Goal: Information Seeking & Learning: Check status

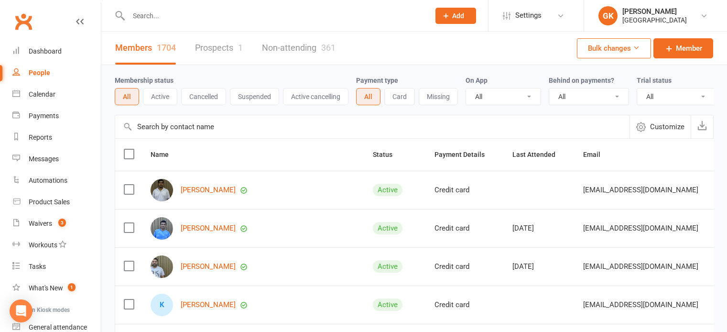
select select "100"
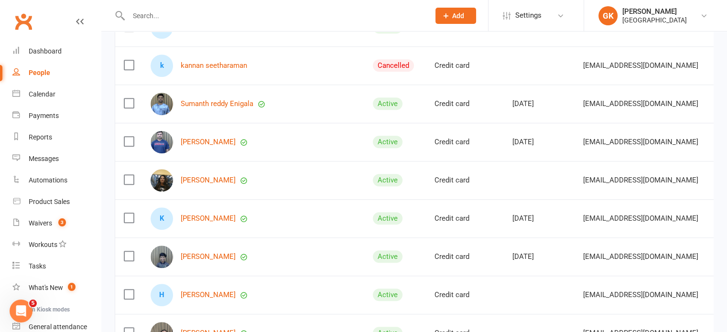
click at [36, 74] on div "People" at bounding box center [40, 73] width 22 height 8
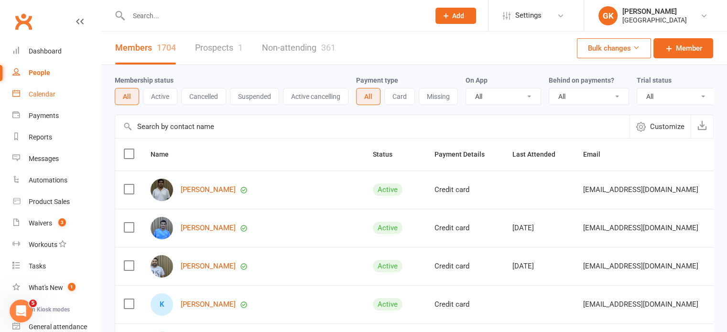
click at [36, 96] on div "Calendar" at bounding box center [42, 94] width 27 height 8
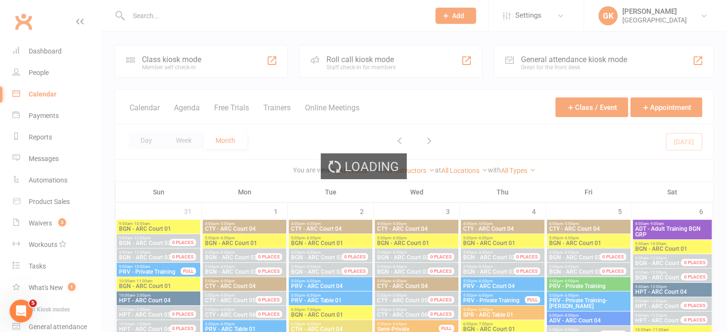
click at [43, 72] on div "Loading" at bounding box center [363, 166] width 727 height 332
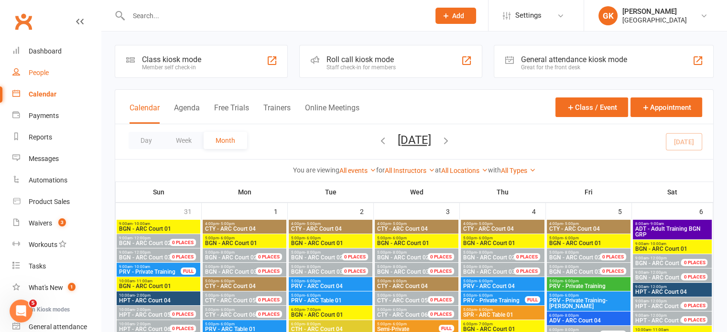
click at [43, 72] on div "People" at bounding box center [39, 73] width 20 height 8
select select "100"
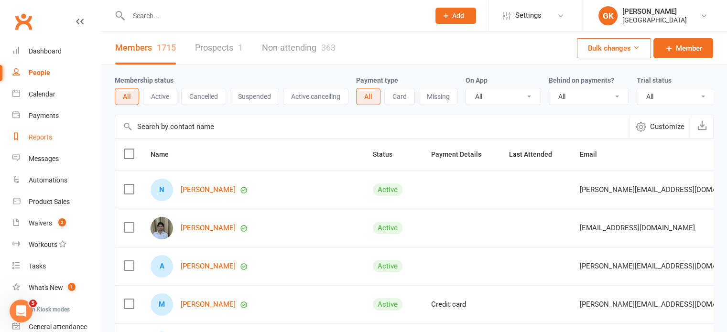
click at [47, 130] on link "Reports" at bounding box center [56, 138] width 88 height 22
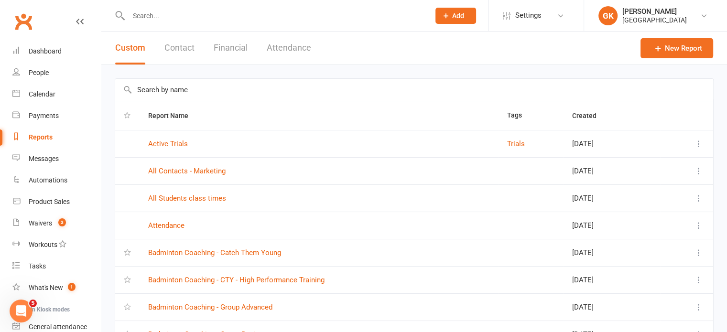
scroll to position [143, 0]
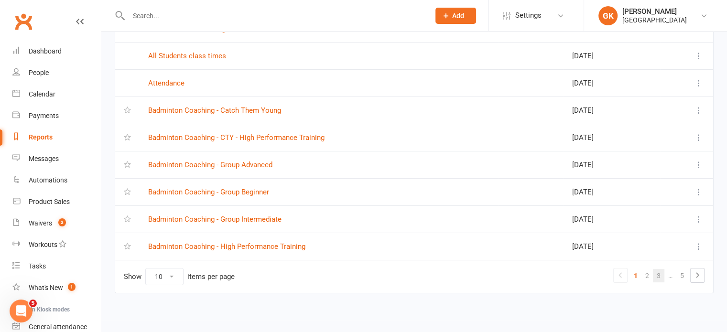
click at [660, 269] on link "3" at bounding box center [658, 275] width 11 height 13
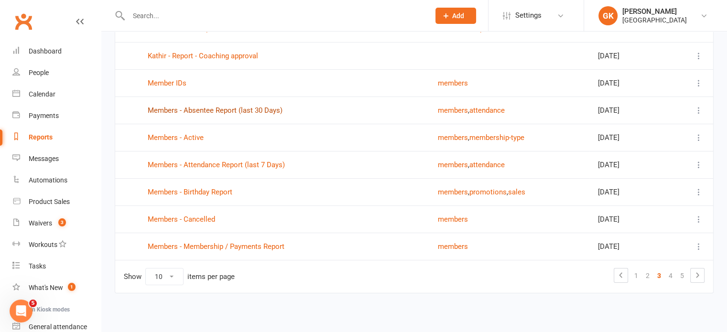
scroll to position [0, 0]
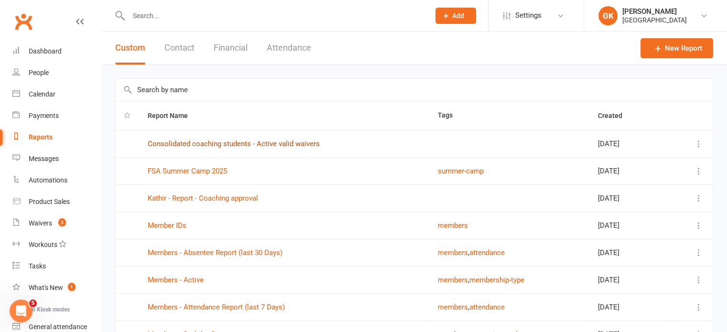
click at [207, 141] on link "Consolidated coaching students - Active valid waivers" at bounding box center [234, 144] width 172 height 9
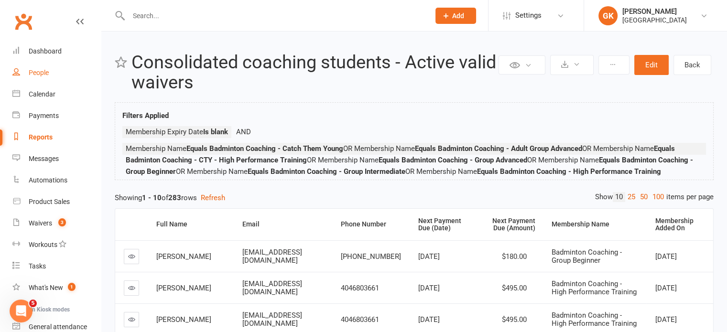
click at [37, 71] on div "People" at bounding box center [39, 73] width 20 height 8
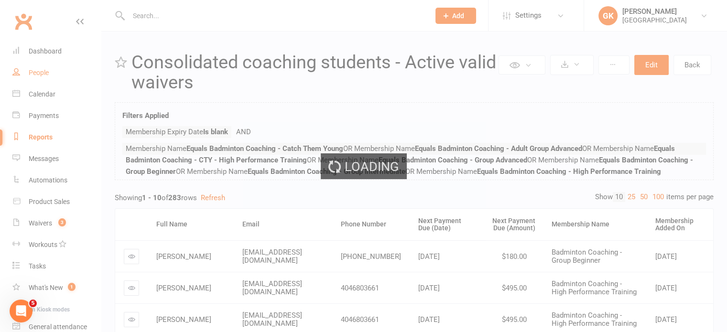
select select "100"
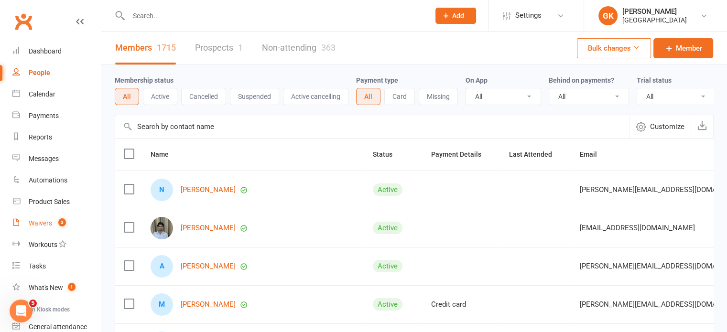
click at [40, 221] on div "Waivers" at bounding box center [40, 223] width 23 height 8
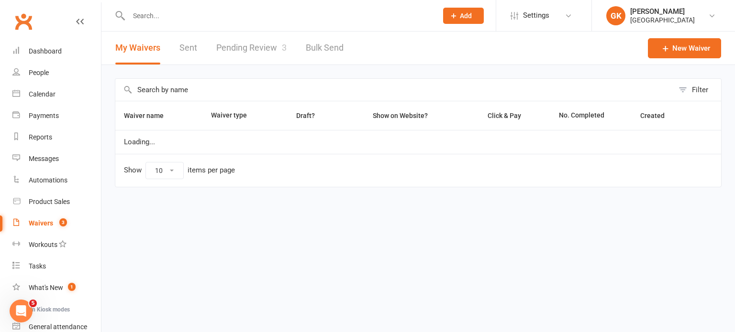
select select "100"
click at [245, 49] on link "Pending Review 3" at bounding box center [251, 48] width 70 height 33
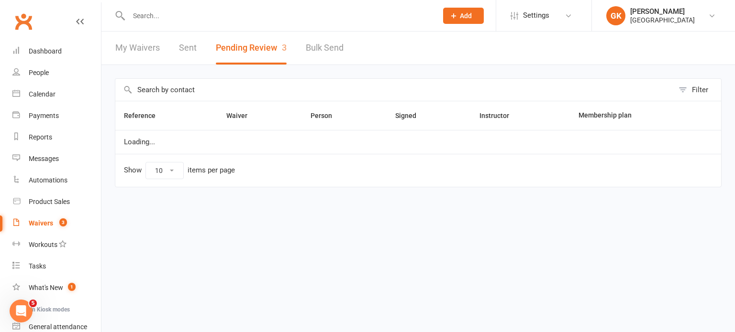
select select "100"
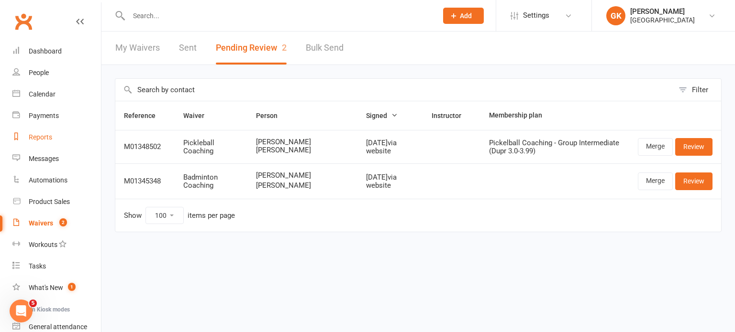
click at [33, 134] on div "Reports" at bounding box center [40, 137] width 23 height 8
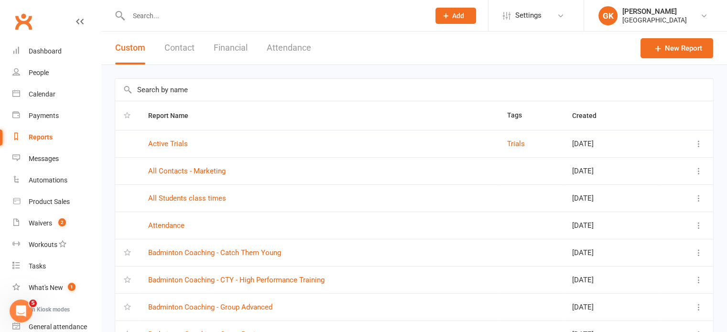
scroll to position [143, 0]
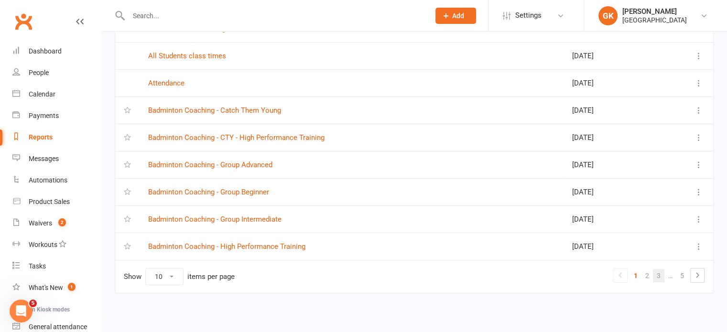
click at [664, 279] on link "3" at bounding box center [658, 275] width 11 height 13
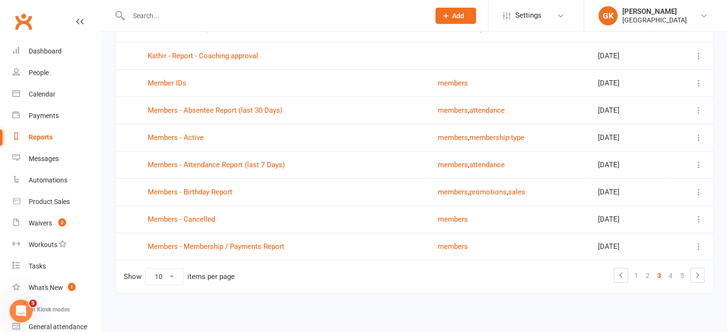
scroll to position [0, 0]
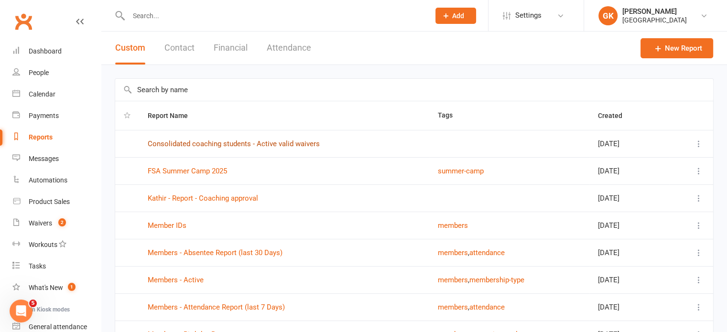
click at [258, 143] on link "Consolidated coaching students - Active valid waivers" at bounding box center [234, 144] width 172 height 9
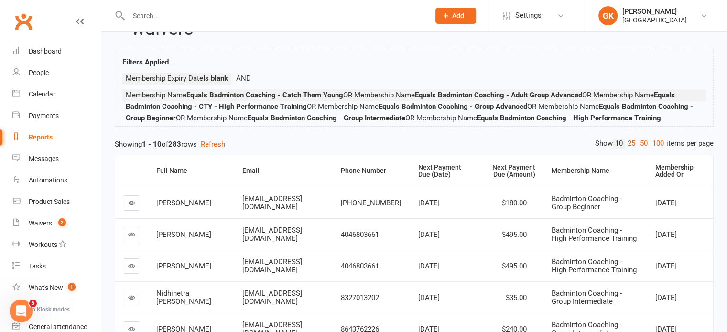
scroll to position [54, 0]
click at [671, 177] on div "Membership Added On" at bounding box center [681, 171] width 50 height 15
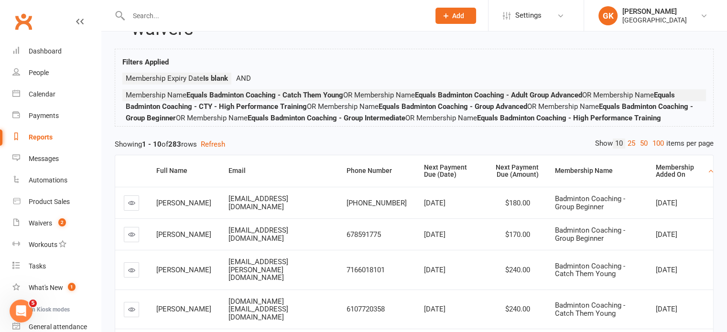
click at [671, 177] on div "Membership Added On" at bounding box center [681, 171] width 50 height 15
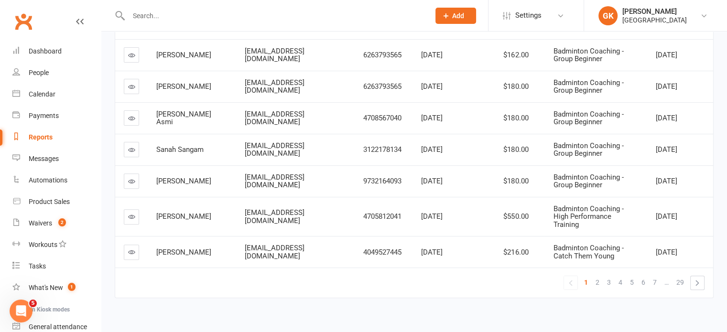
scroll to position [306, 0]
click at [600, 274] on span "2" at bounding box center [598, 280] width 4 height 13
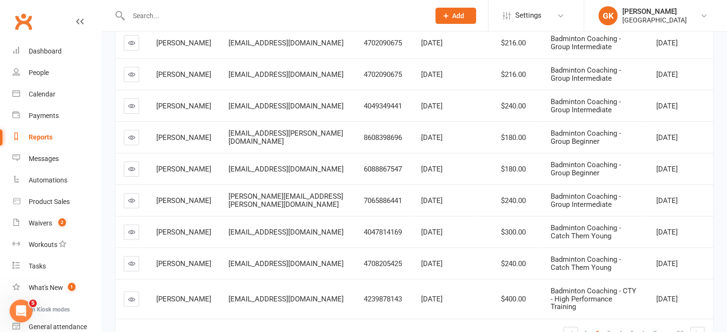
scroll to position [251, 0]
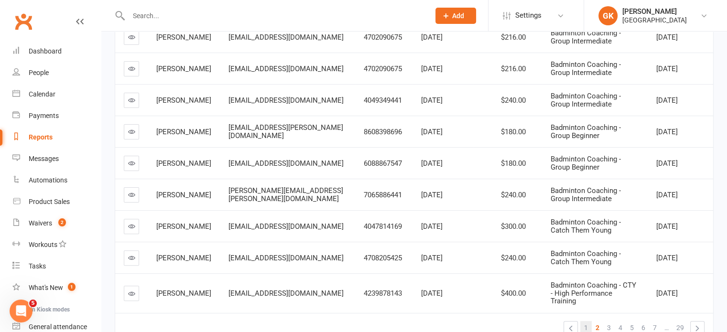
click at [581, 321] on link "1" at bounding box center [586, 327] width 11 height 13
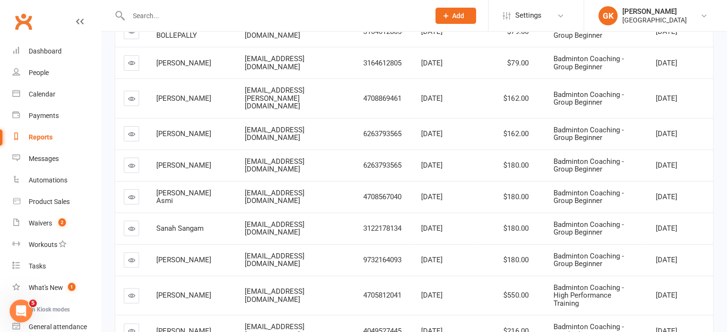
scroll to position [306, 0]
